Goal: Task Accomplishment & Management: Use online tool/utility

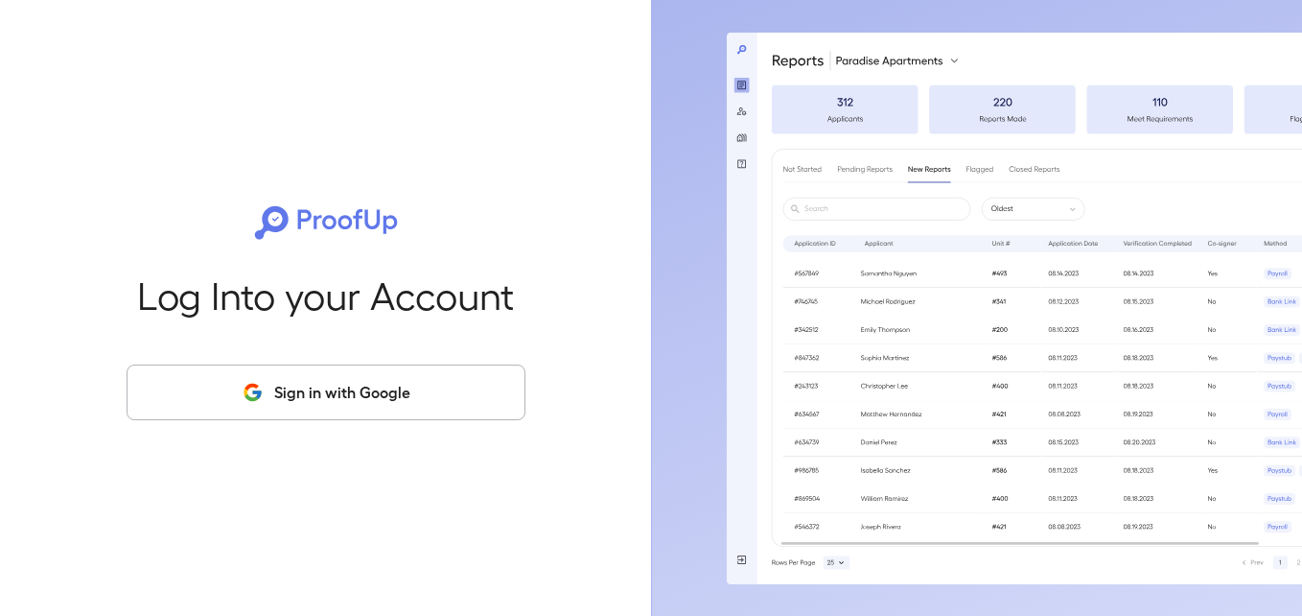
click at [277, 383] on button "Sign in with Google" at bounding box center [326, 392] width 399 height 56
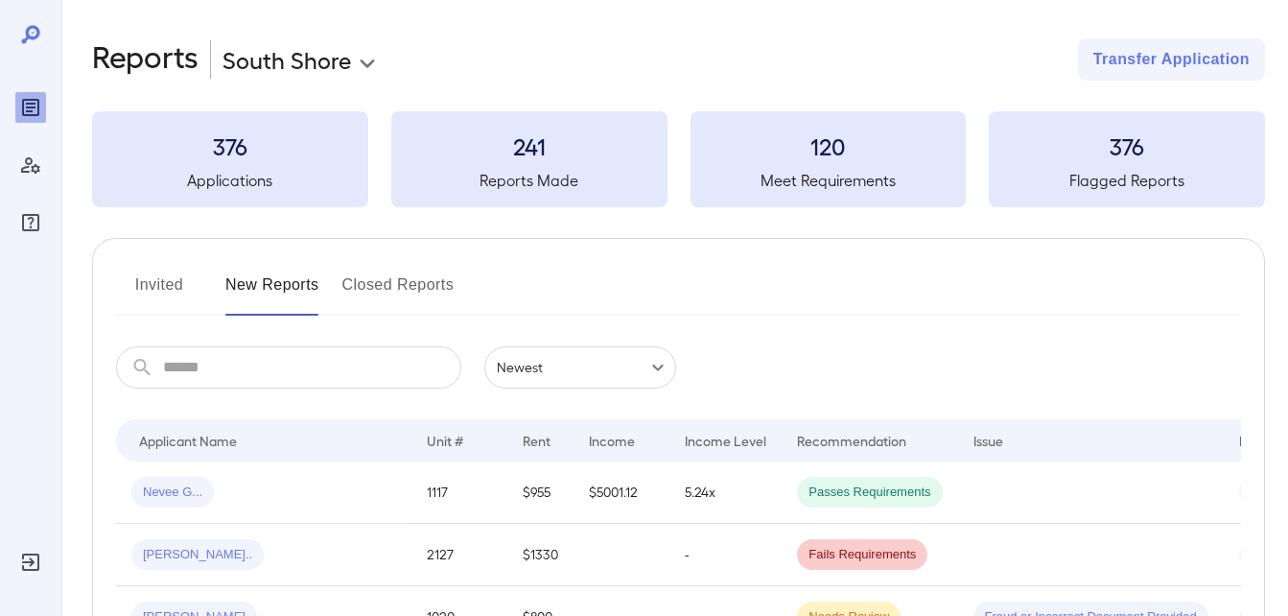
click at [171, 282] on button "Invited" at bounding box center [159, 292] width 86 height 46
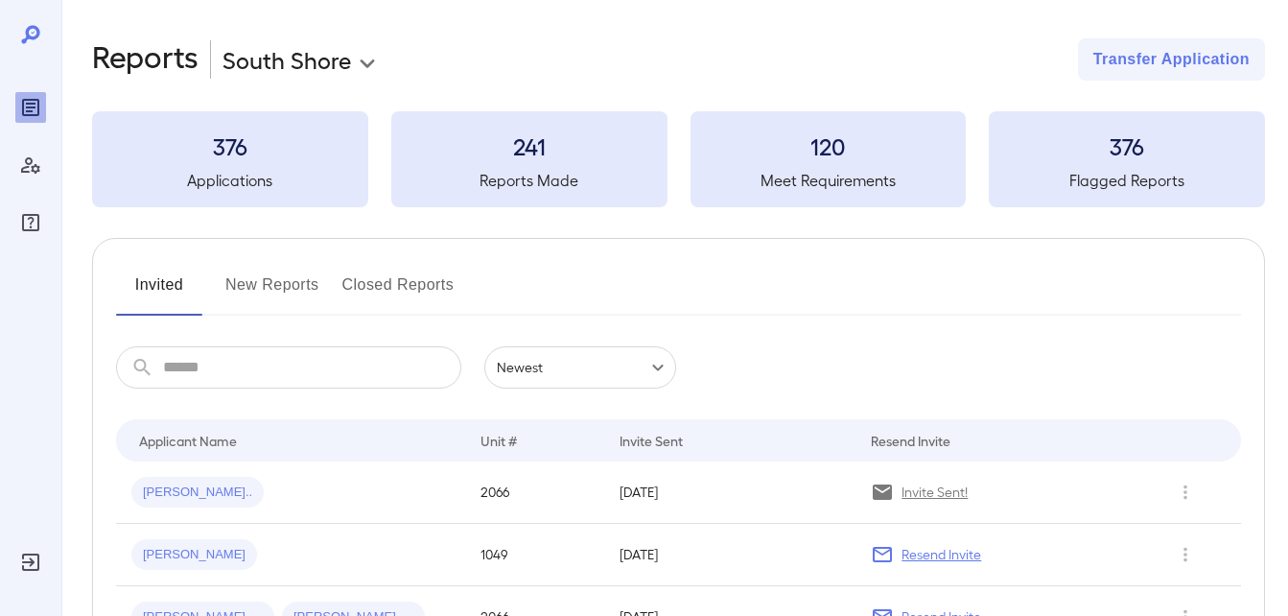
scroll to position [288, 0]
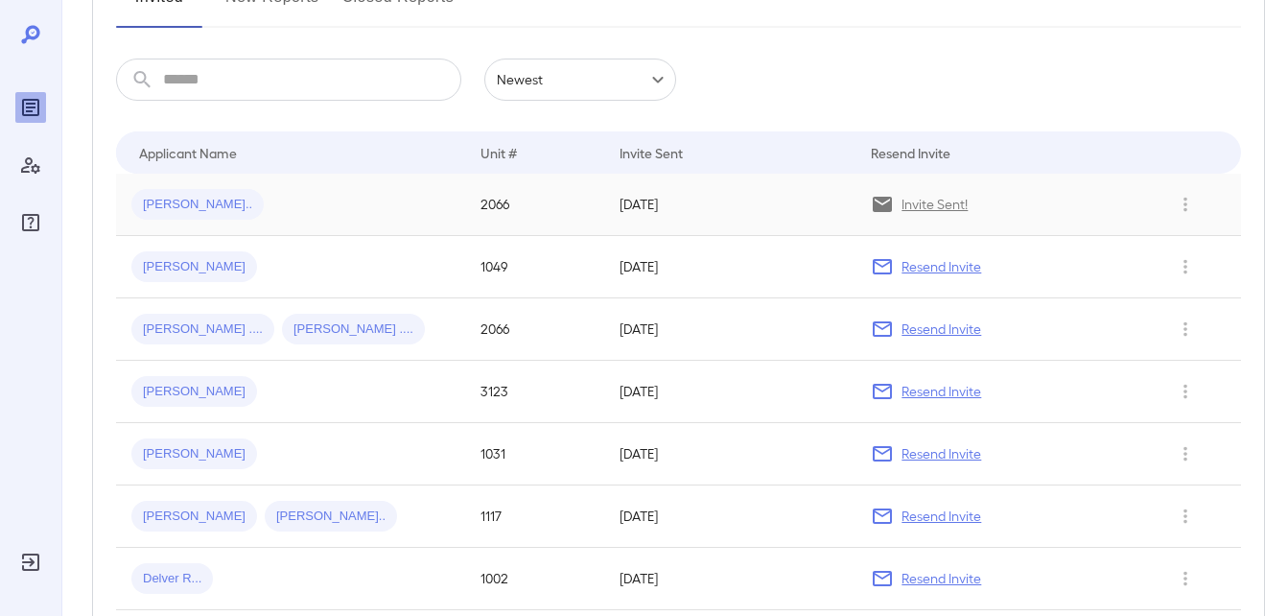
click at [186, 209] on span "Nahum M..." at bounding box center [197, 205] width 132 height 18
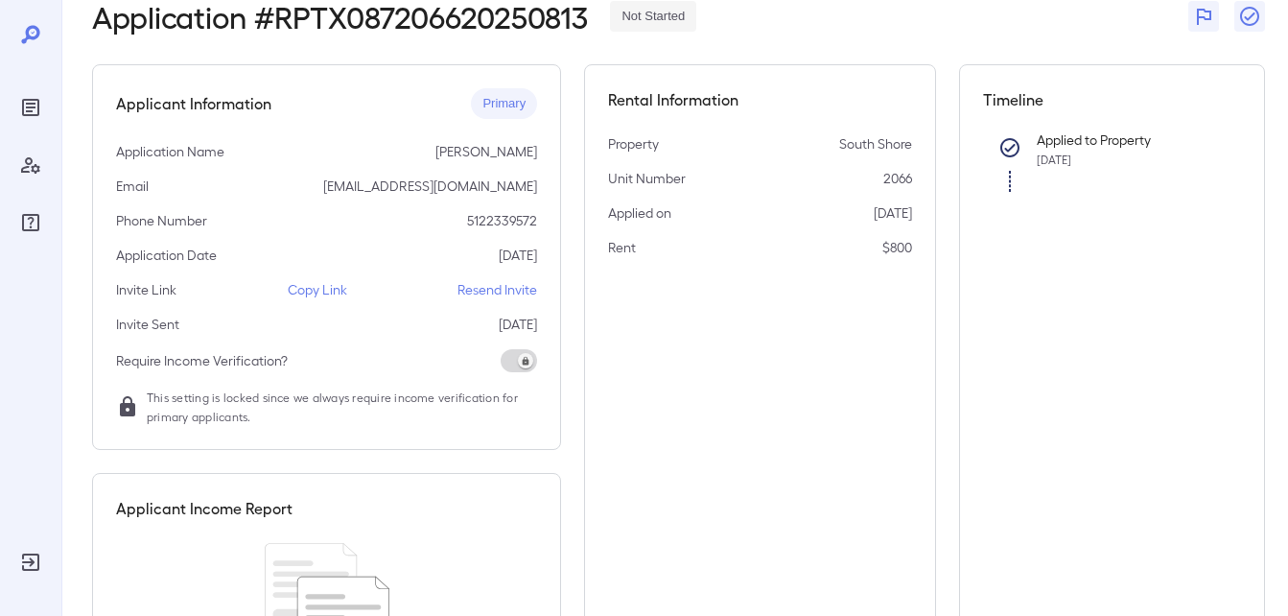
scroll to position [288, 0]
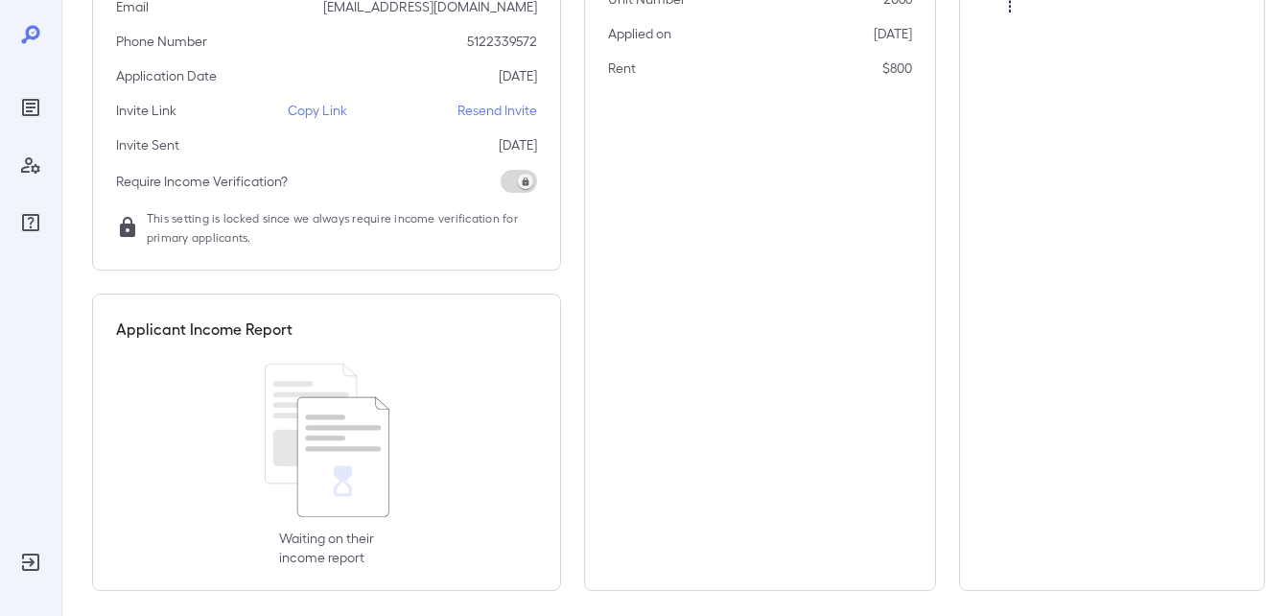
click at [322, 112] on p "Copy Link" at bounding box center [317, 110] width 59 height 19
